Goal: Task Accomplishment & Management: Use online tool/utility

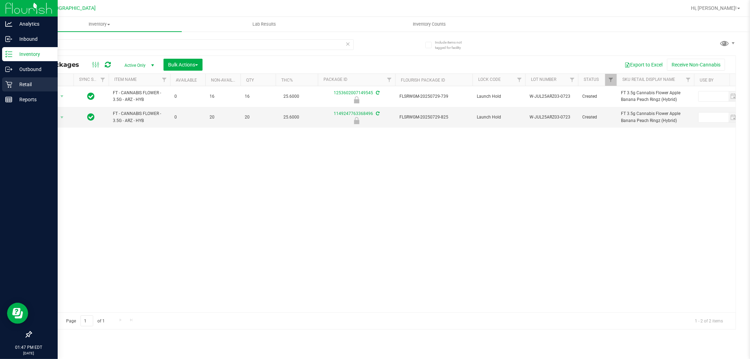
click at [11, 87] on icon at bounding box center [8, 84] width 7 height 7
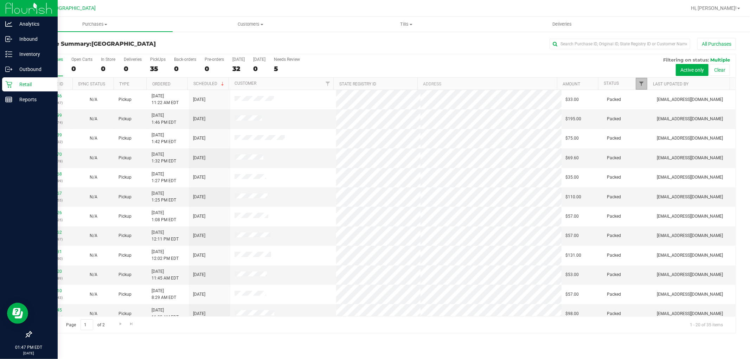
click at [642, 85] on span "Filter" at bounding box center [642, 84] width 6 height 6
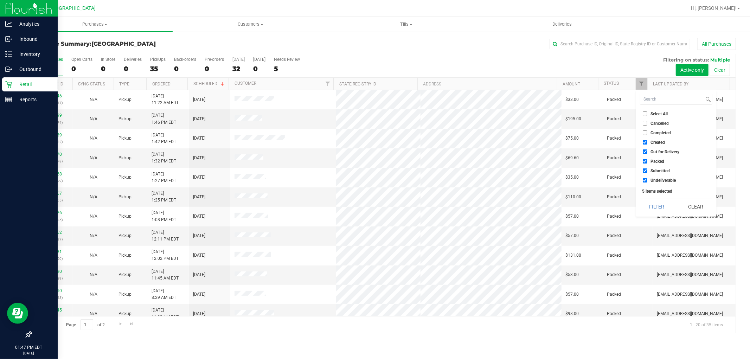
click at [646, 114] on input "Select All" at bounding box center [645, 113] width 5 height 5
checkbox input "true"
click at [646, 114] on input "Select All" at bounding box center [645, 113] width 5 height 5
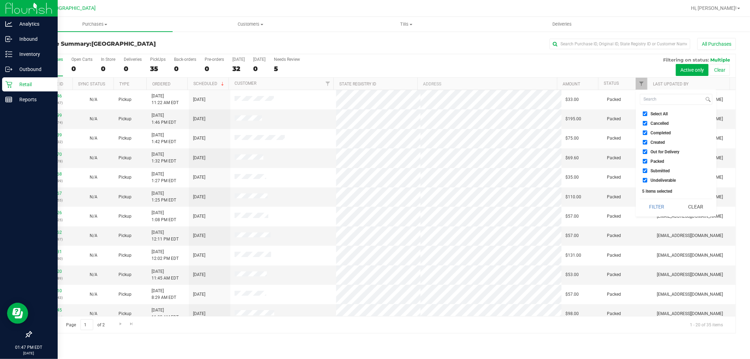
checkbox input "false"
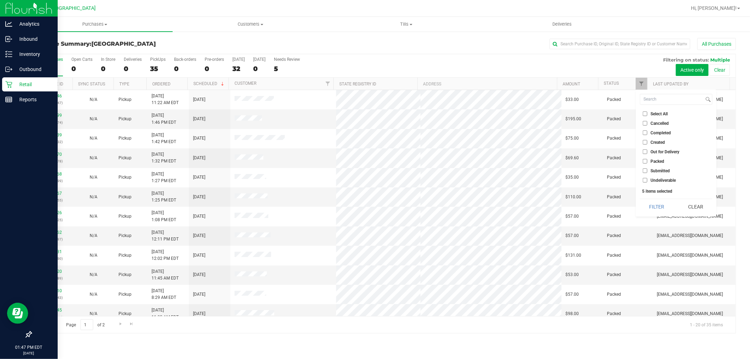
checkbox input "false"
click at [660, 172] on span "Submitted" at bounding box center [659, 171] width 19 height 4
click at [647, 172] on input "Submitted" at bounding box center [645, 170] width 5 height 5
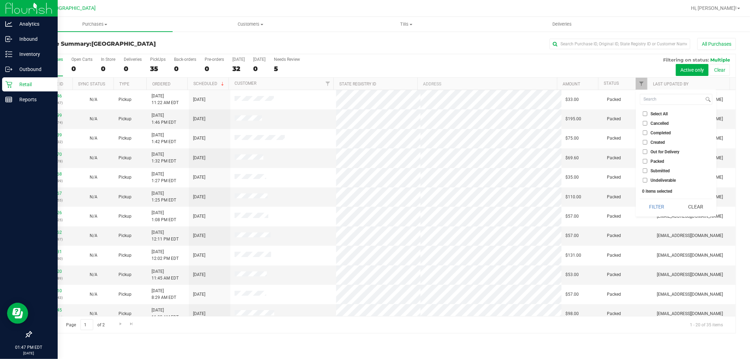
checkbox input "true"
click at [662, 199] on button "Filter" at bounding box center [657, 206] width 34 height 15
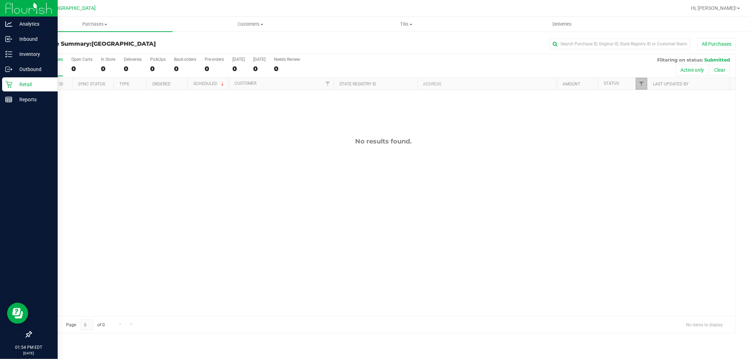
click at [637, 85] on link "Filter" at bounding box center [642, 84] width 12 height 12
click at [515, 157] on div "No results found." at bounding box center [383, 227] width 704 height 274
